Goal: Information Seeking & Learning: Learn about a topic

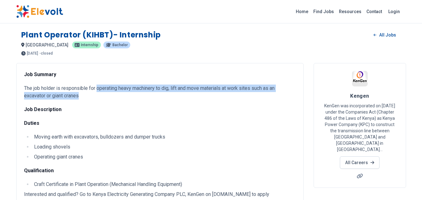
drag, startPoint x: 97, startPoint y: 89, endPoint x: 82, endPoint y: 95, distance: 16.8
click at [82, 95] on p "The job holder is responsible for operating heavy machinery to dig, lift and mo…" at bounding box center [159, 92] width 271 height 15
copy p "operating heavy machinery to dig, lift and move materials at work sites such as…"
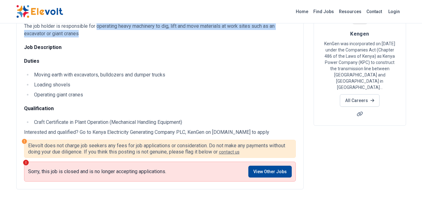
scroll to position [62, 0]
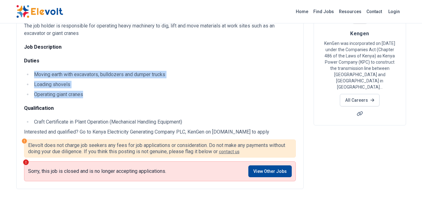
drag, startPoint x: 83, startPoint y: 95, endPoint x: 36, endPoint y: 76, distance: 50.7
click at [36, 76] on ul "Moving earth with excavators, bulldozers and dumper trucks Loading shovels Oper…" at bounding box center [159, 84] width 271 height 27
copy ul "Moving earth with excavators, bulldozers and dumper trucks Loading shovels Oper…"
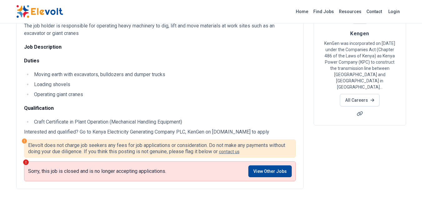
click at [106, 97] on li "Operating giant cranes" at bounding box center [163, 94] width 263 height 7
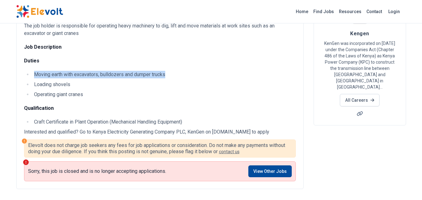
drag, startPoint x: 167, startPoint y: 76, endPoint x: 34, endPoint y: 77, distance: 132.6
click at [34, 77] on li "Moving earth with excavators, bulldozers and dumper trucks" at bounding box center [163, 74] width 263 height 7
copy li "Moving earth with excavators, bulldozers and dumper trucks"
